Goal: Register for event/course

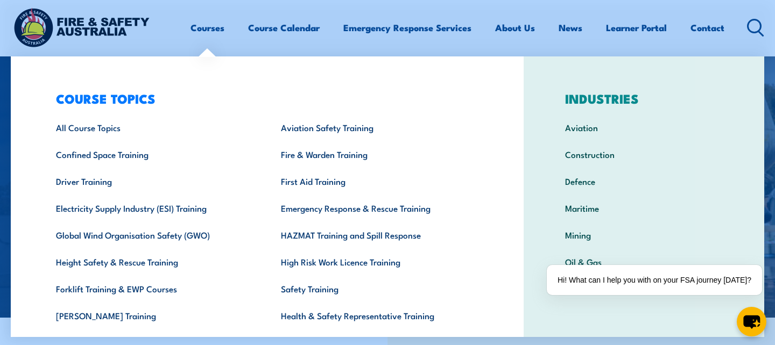
scroll to position [27, 0]
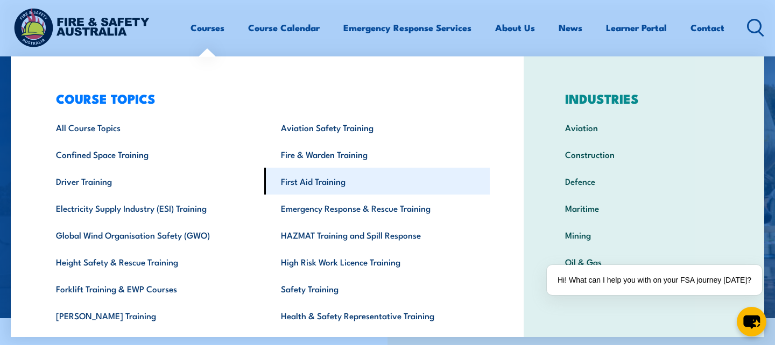
click at [313, 180] on link "First Aid Training" at bounding box center [376, 181] width 225 height 27
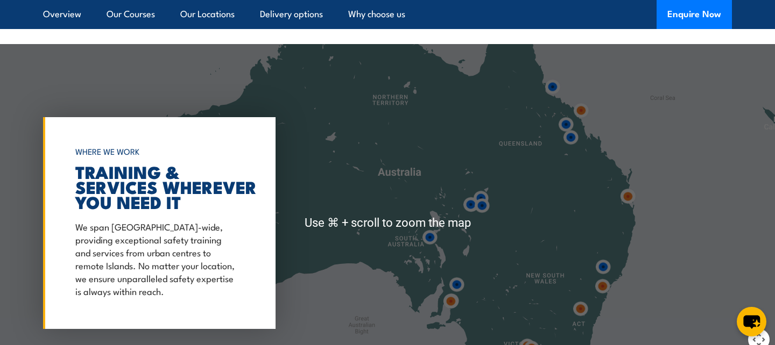
scroll to position [2245, 0]
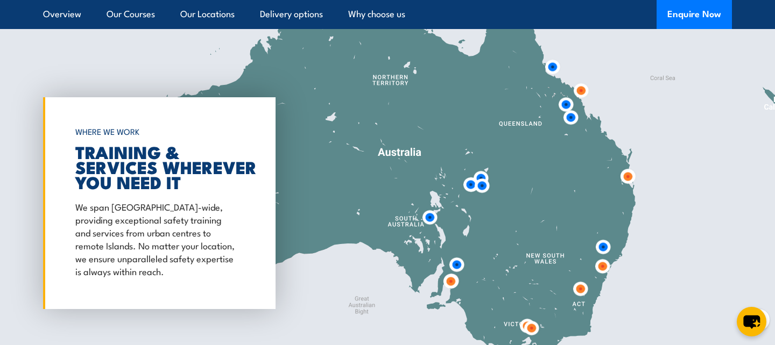
click at [630, 176] on img at bounding box center [628, 177] width 20 height 20
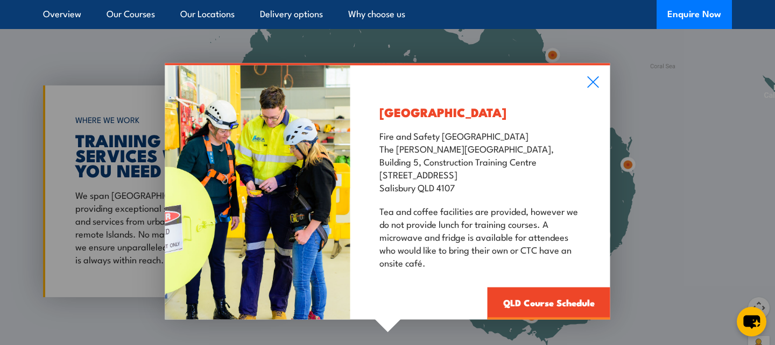
scroll to position [2256, 0]
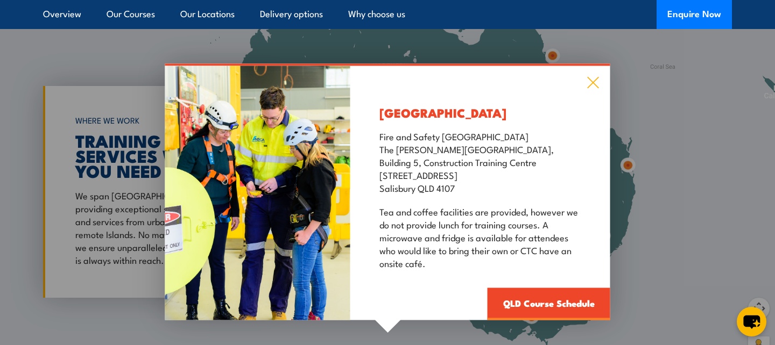
click at [591, 83] on icon at bounding box center [593, 83] width 12 height 12
